Goal: Entertainment & Leisure: Consume media (video, audio)

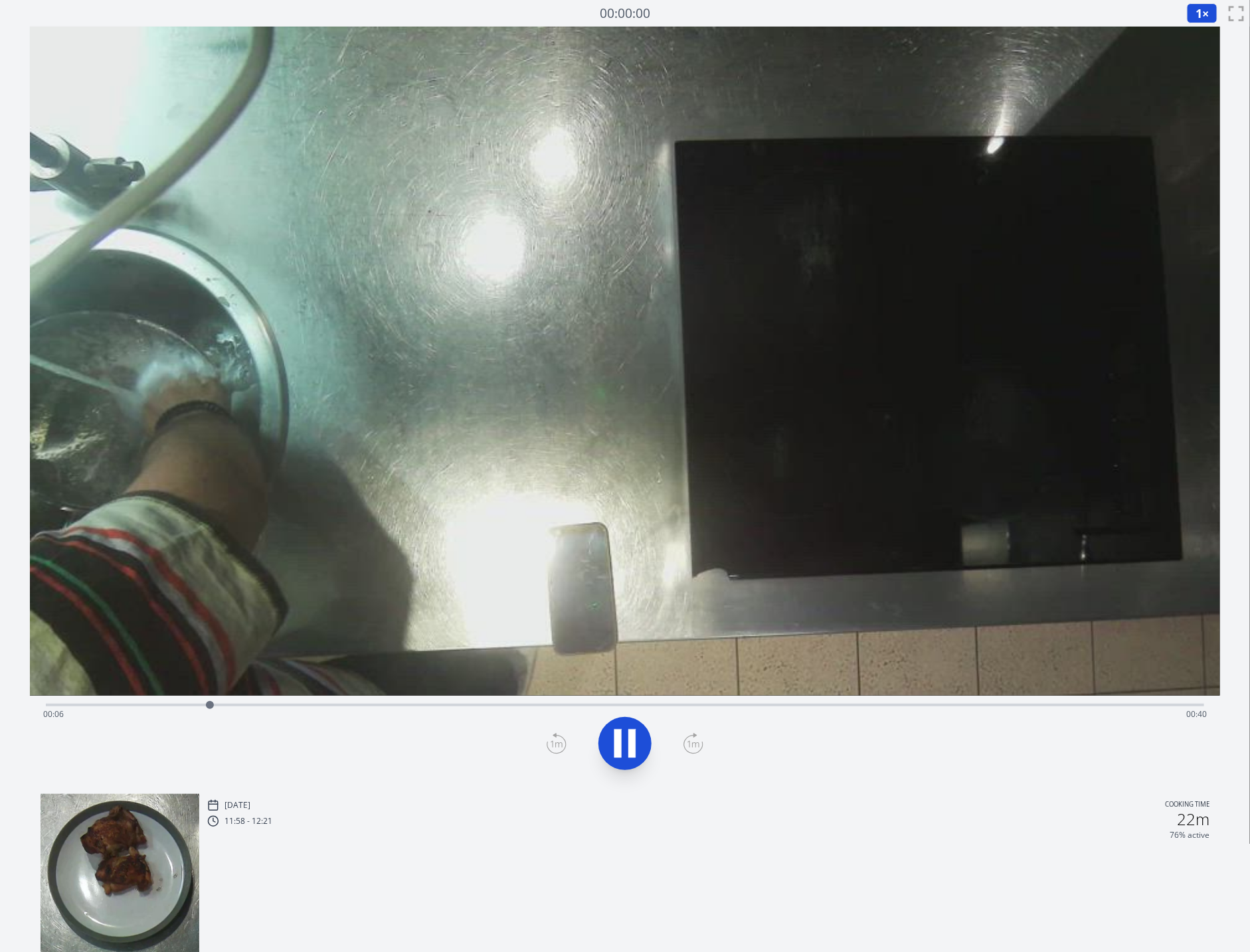
drag, startPoint x: 46, startPoint y: 703, endPoint x: 214, endPoint y: 705, distance: 168.0
click at [214, 705] on div at bounding box center [210, 705] width 8 height 8
drag, startPoint x: 214, startPoint y: 705, endPoint x: 508, endPoint y: 700, distance: 294.0
click at [496, 700] on div at bounding box center [486, 705] width 20 height 20
click at [628, 743] on icon at bounding box center [631, 744] width 7 height 29
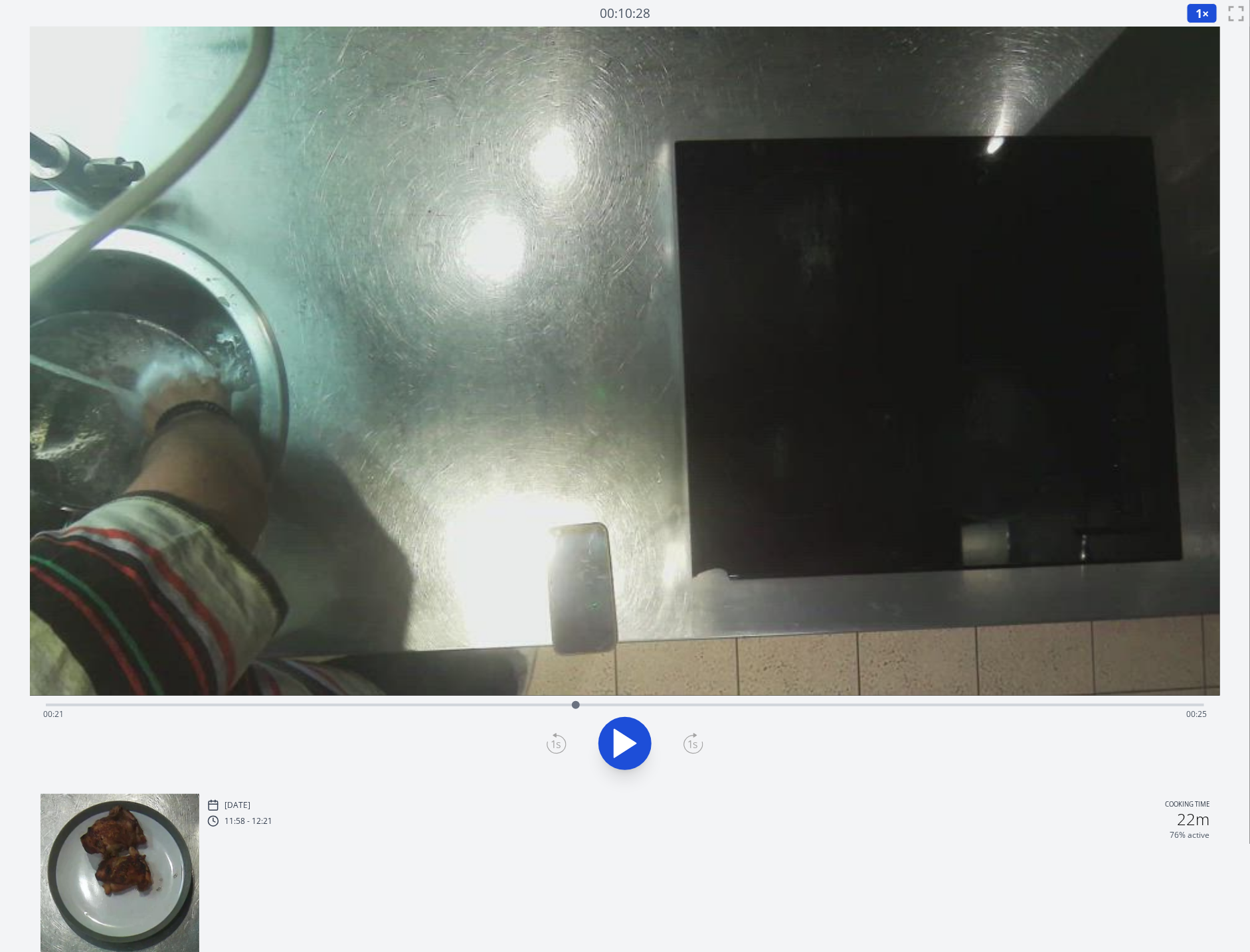
click at [628, 743] on icon at bounding box center [625, 744] width 22 height 28
click at [628, 743] on icon at bounding box center [631, 744] width 7 height 29
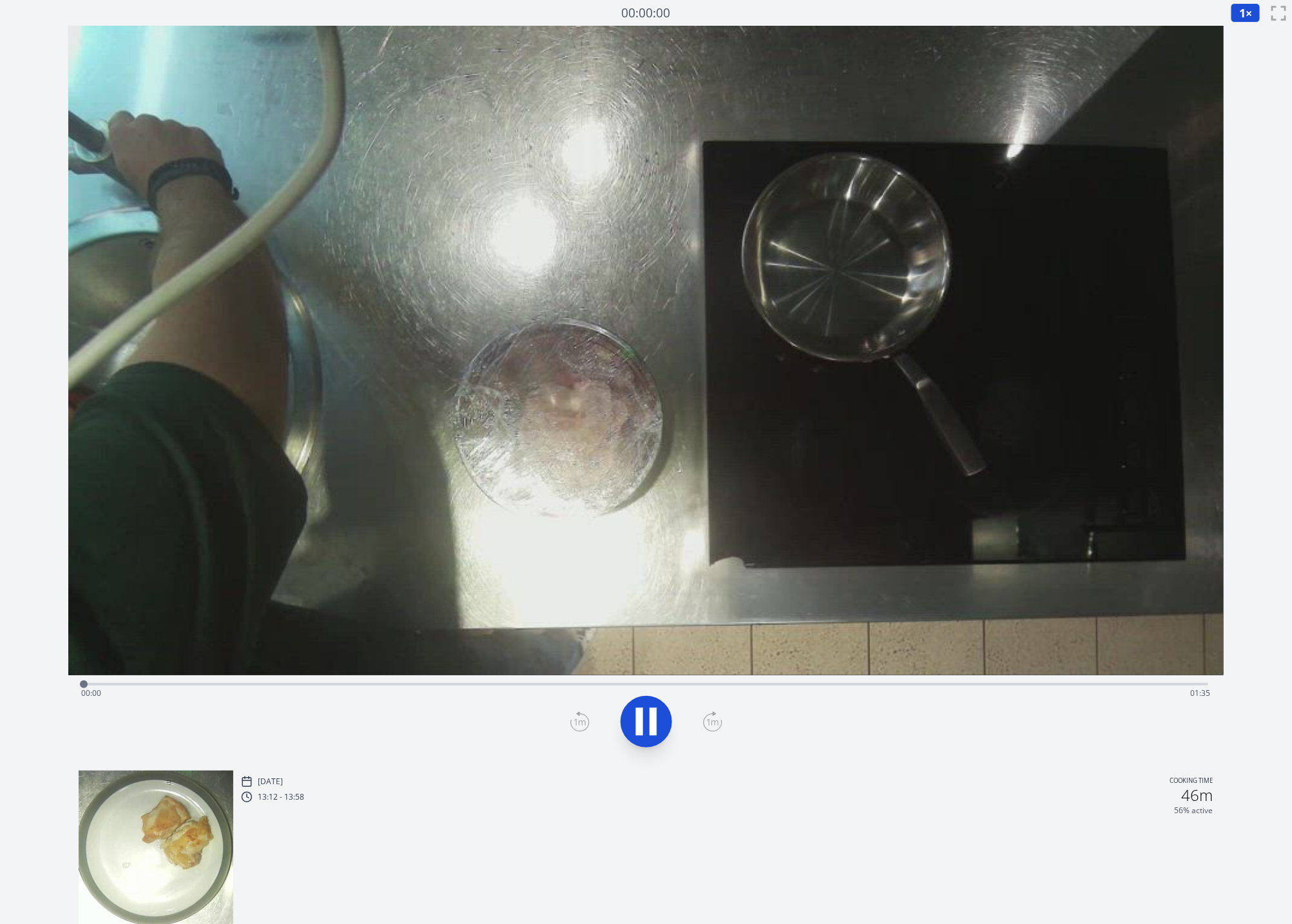
click at [228, 683] on div "Time elapsed: 00:00 Time remaining: 01:35" at bounding box center [646, 693] width 1129 height 21
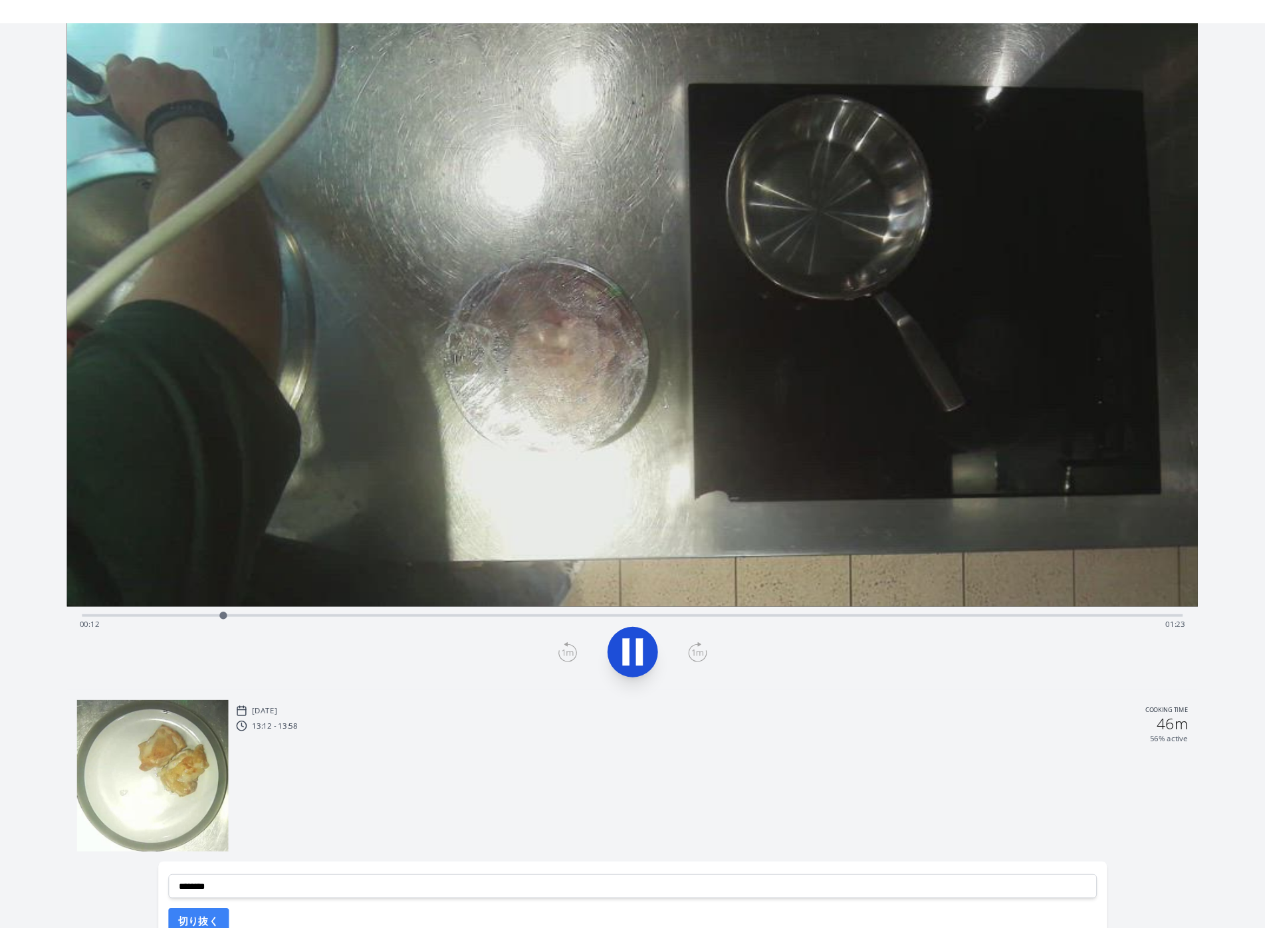
scroll to position [85, 0]
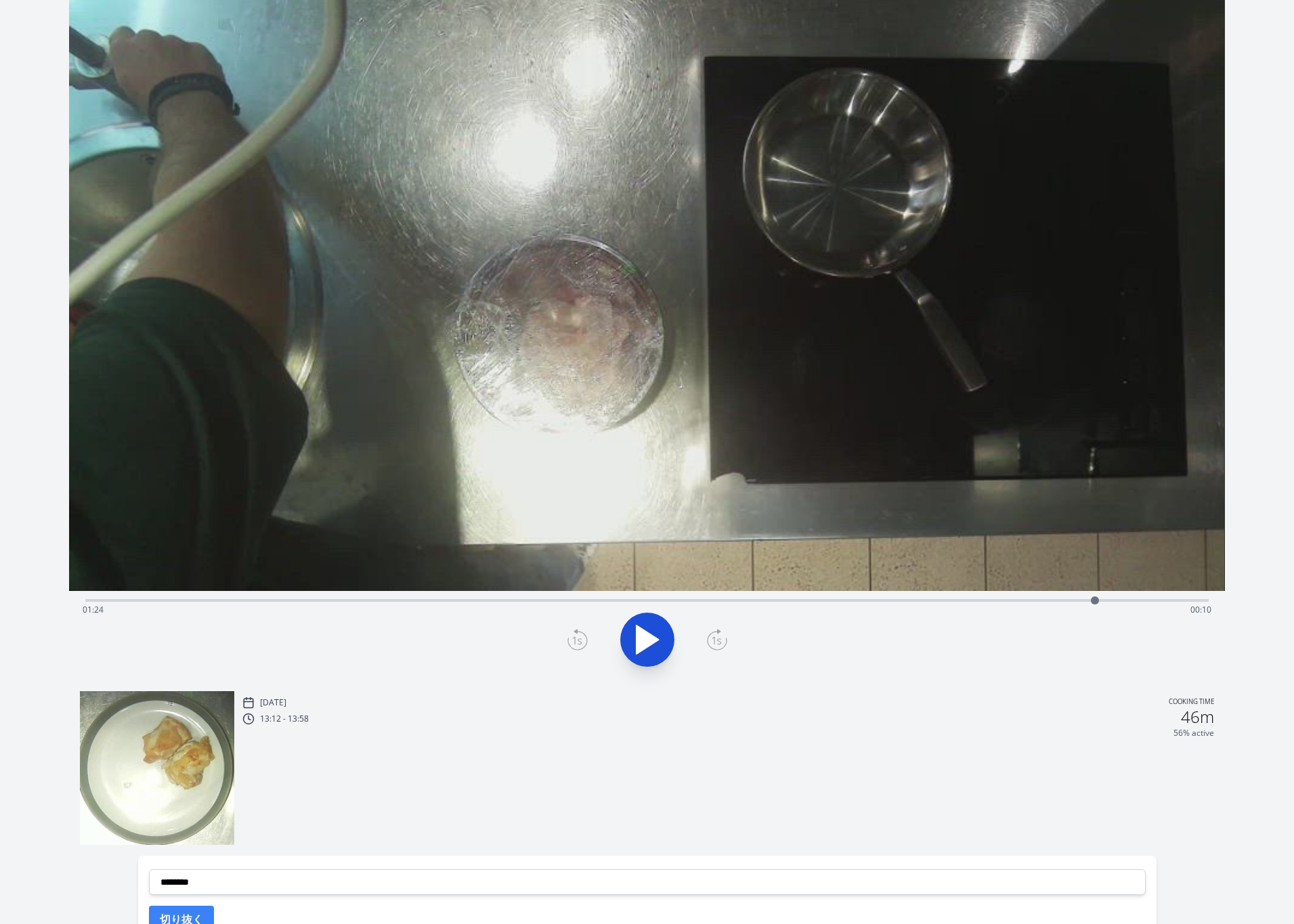
drag, startPoint x: 253, startPoint y: 600, endPoint x: 1095, endPoint y: 530, distance: 844.9
click at [1095, 530] on div "Time elapsed: 01:24 Time remaining: 00:10" at bounding box center [646, 311] width 1155 height 739
click at [644, 634] on icon at bounding box center [647, 639] width 38 height 38
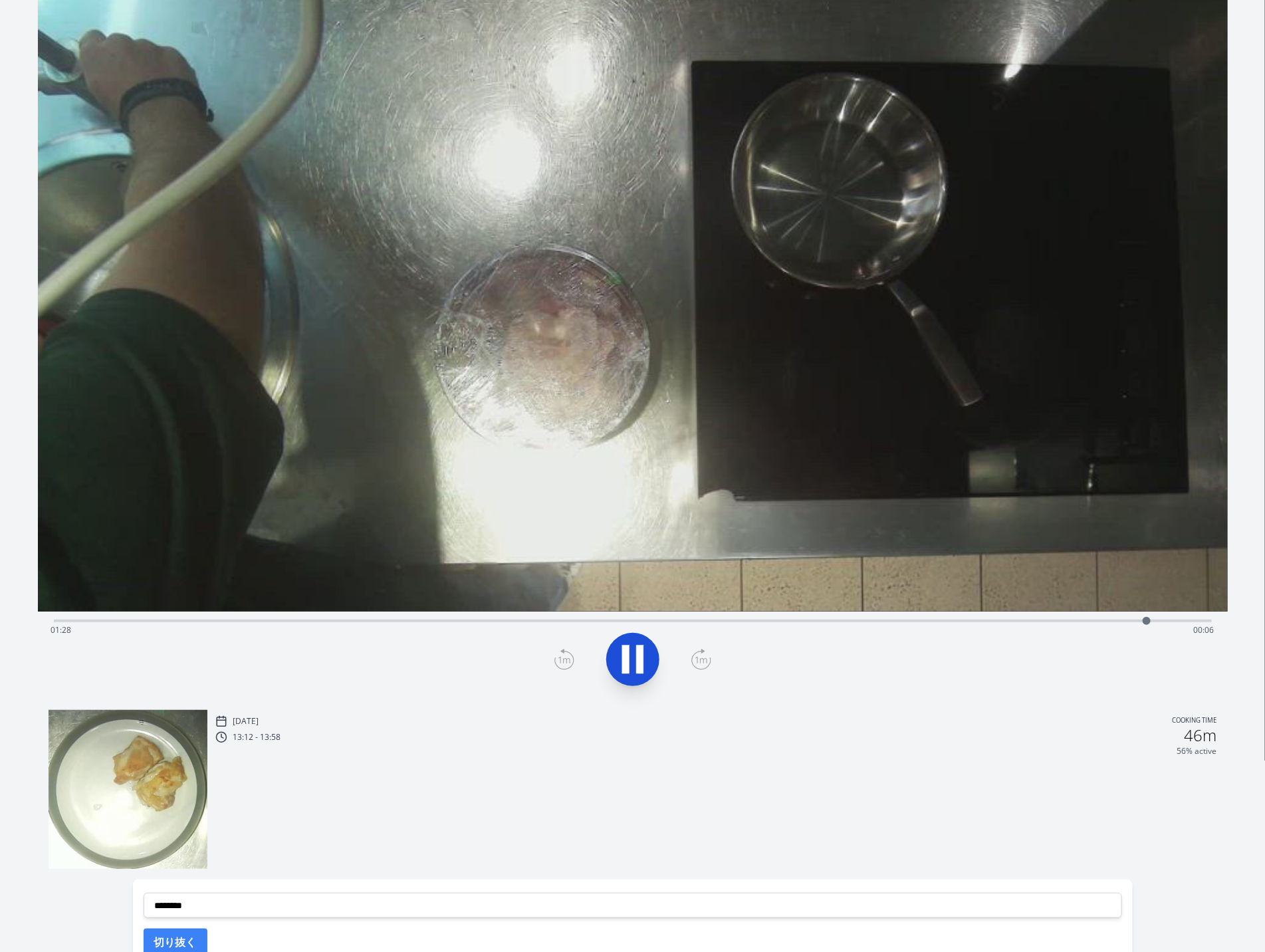
click at [635, 654] on icon at bounding box center [632, 659] width 37 height 37
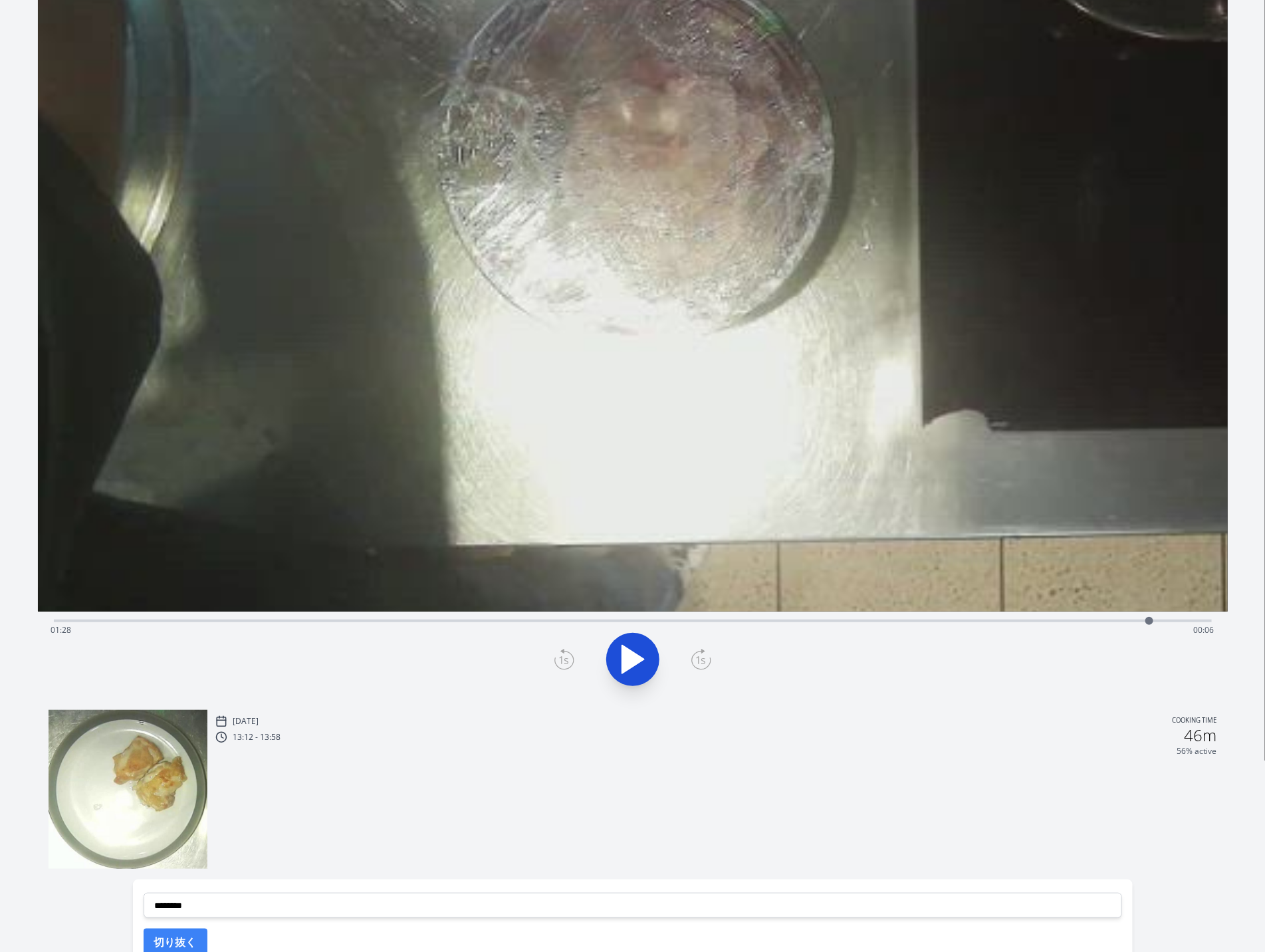
drag, startPoint x: 457, startPoint y: 470, endPoint x: 622, endPoint y: 213, distance: 305.4
click at [622, 213] on video at bounding box center [802, 19] width 2185 height 1229
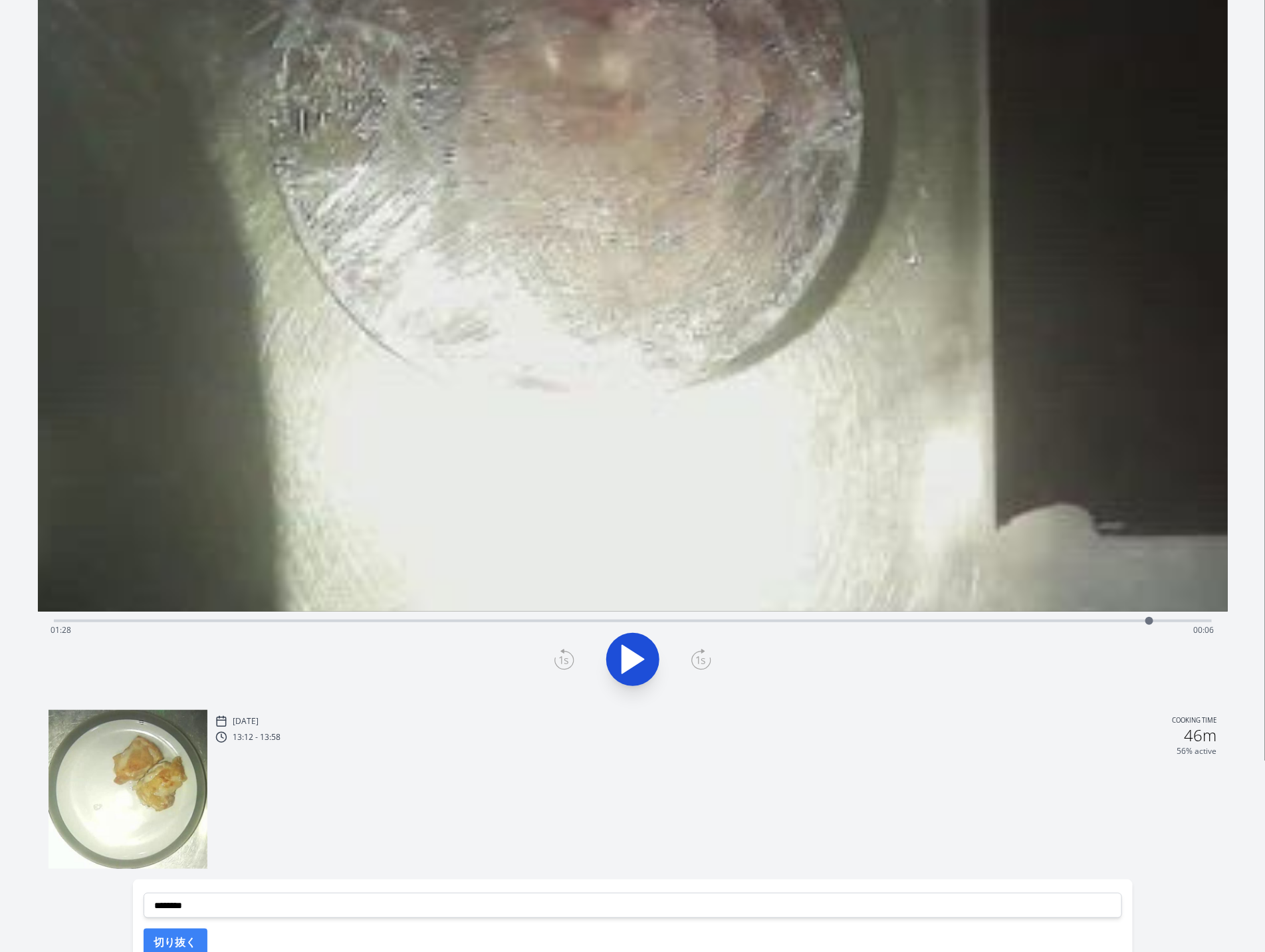
drag, startPoint x: 578, startPoint y: 386, endPoint x: 596, endPoint y: 281, distance: 106.5
